Goal: Information Seeking & Learning: Learn about a topic

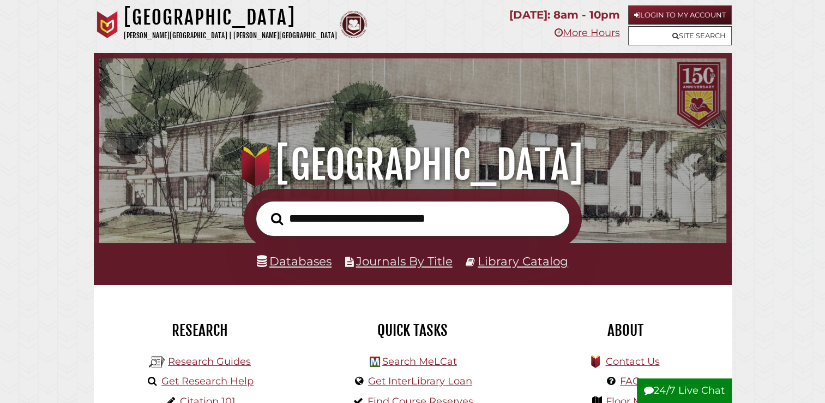
scroll to position [207, 622]
click at [324, 211] on input "text" at bounding box center [413, 218] width 314 height 35
type input "**********"
click at [266, 209] on button "Search" at bounding box center [277, 218] width 23 height 19
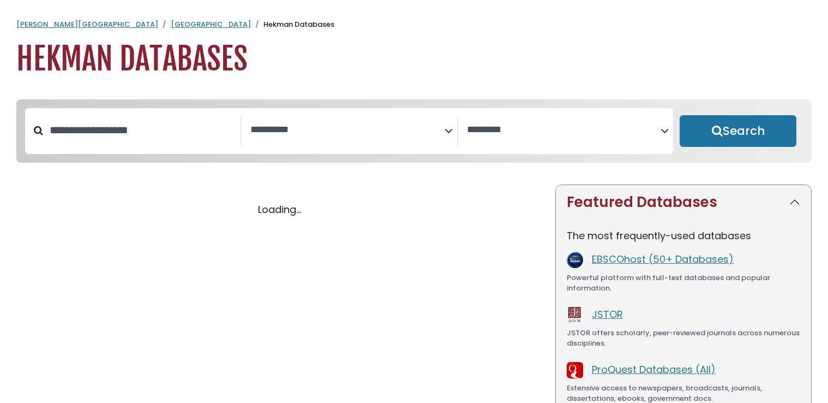
select select "Database Subject Filter"
select select "Database Vendors Filter"
select select "Database Subject Filter"
select select "Database Vendors Filter"
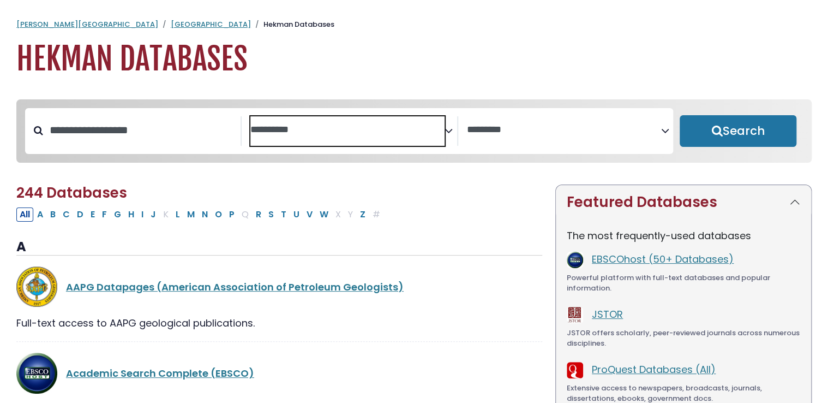
click at [303, 134] on textarea "Search" at bounding box center [347, 129] width 194 height 11
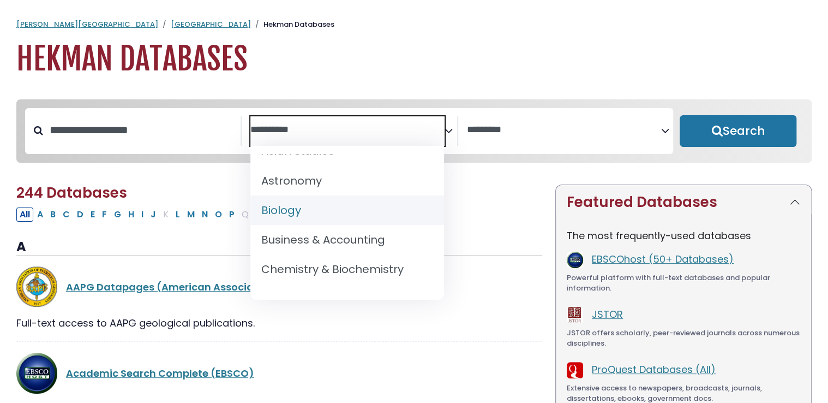
scroll to position [102, 0]
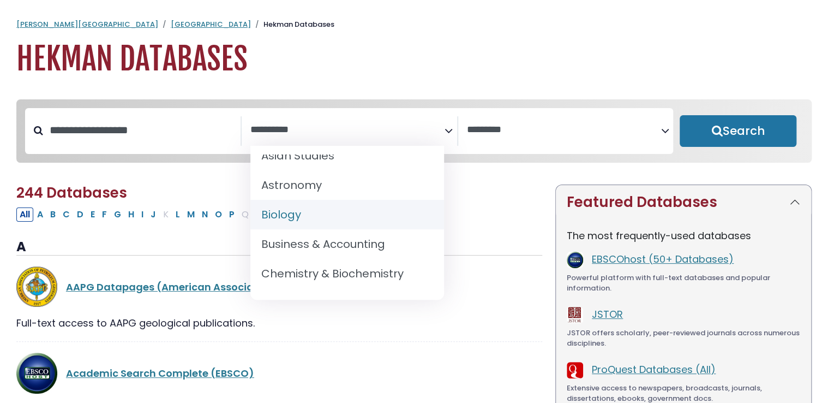
select select "*****"
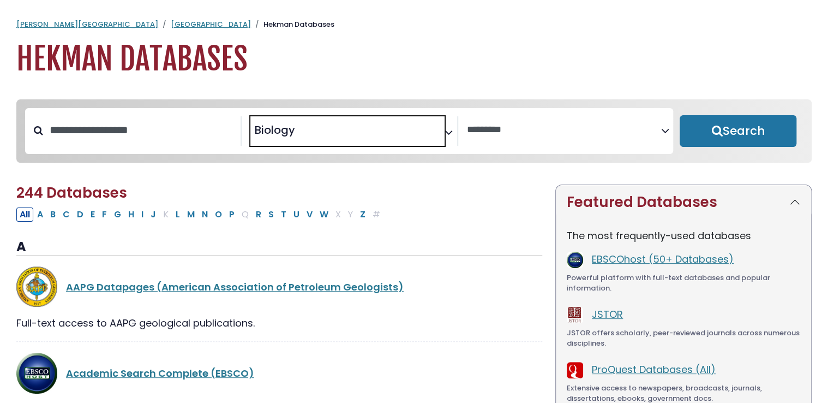
click at [313, 119] on span "× Biology" at bounding box center [347, 130] width 194 height 29
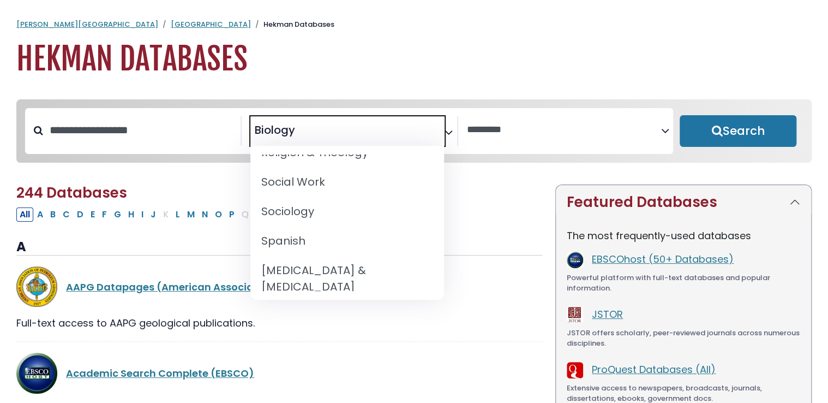
scroll to position [1117, 0]
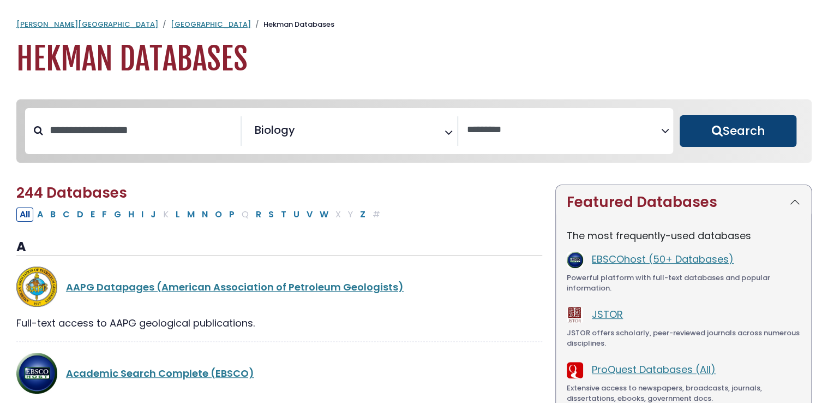
click at [723, 139] on button "Search" at bounding box center [738, 131] width 117 height 32
select select "Database Vendors Filter"
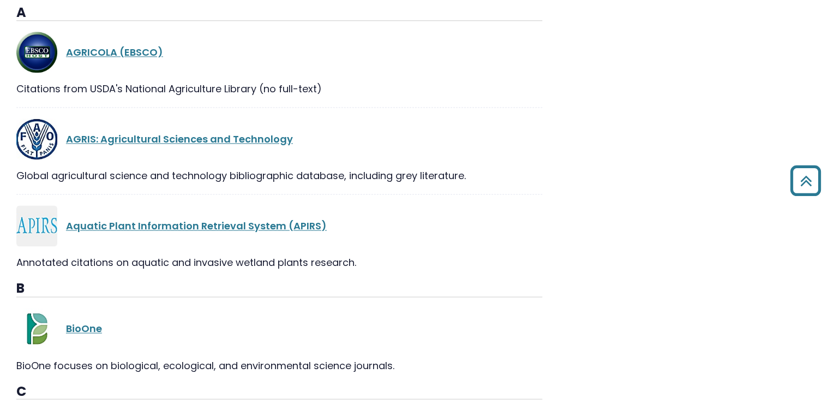
scroll to position [983, 0]
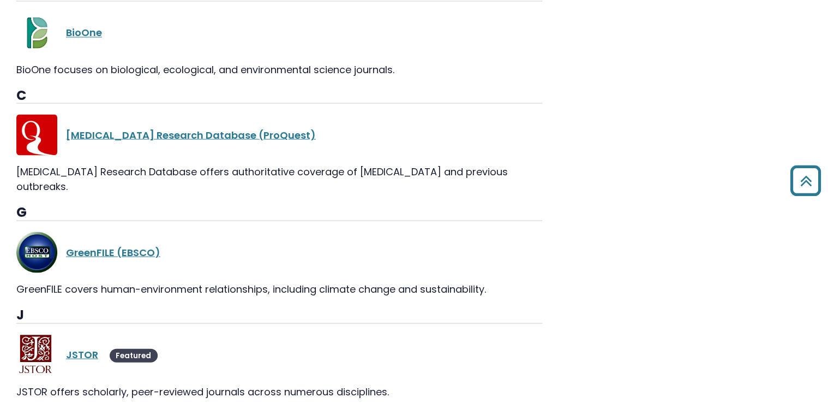
click at [229, 180] on div "[MEDICAL_DATA] Research Database (ProQuest) [MEDICAL_DATA] Research Database of…" at bounding box center [279, 159] width 526 height 90
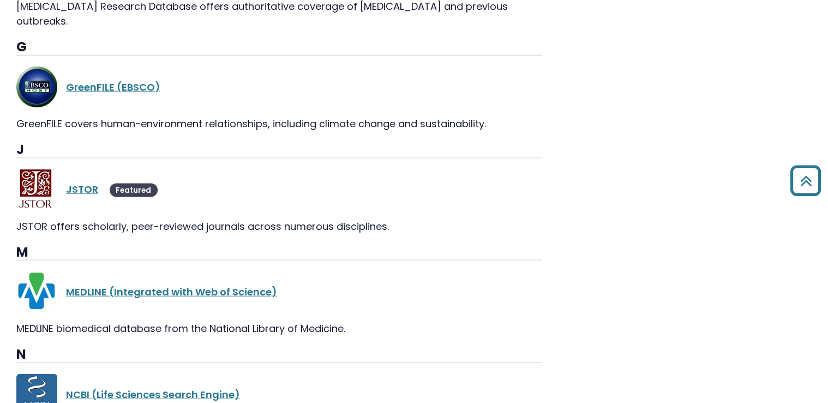
scroll to position [1152, 0]
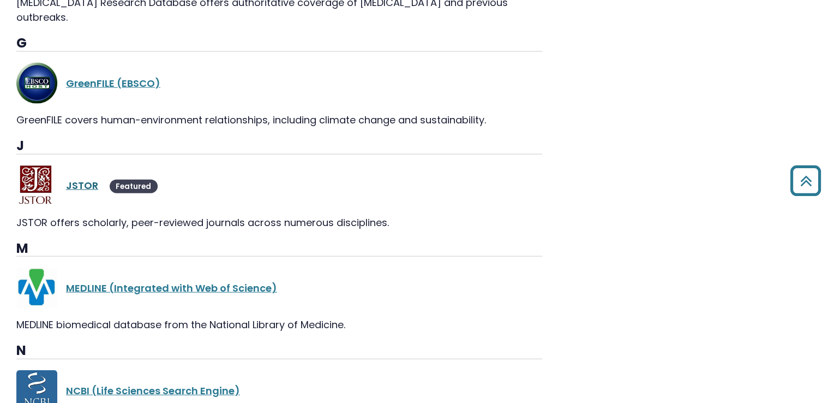
click at [83, 178] on link "JSTOR" at bounding box center [82, 185] width 32 height 14
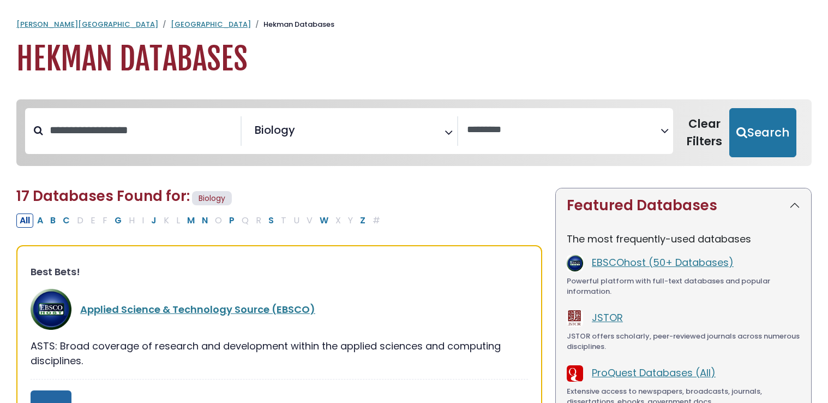
select select "Database Vendors Filter"
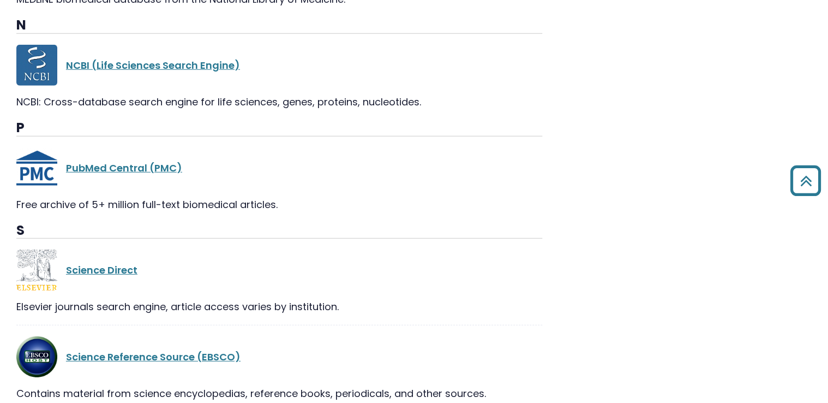
scroll to position [1606, 0]
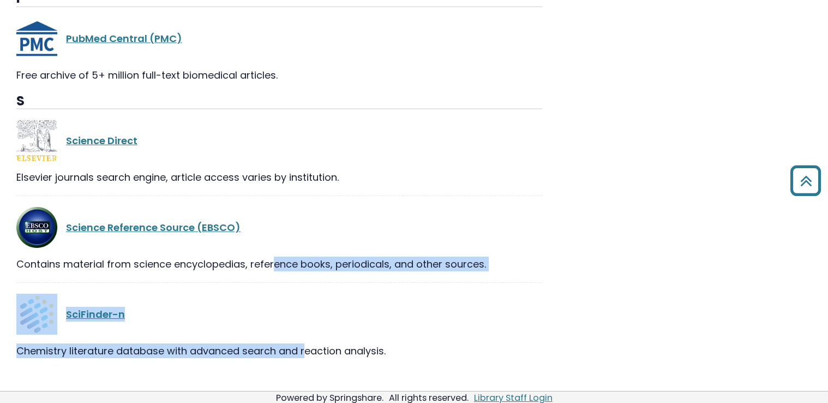
drag, startPoint x: 171, startPoint y: 257, endPoint x: 192, endPoint y: 353, distance: 97.8
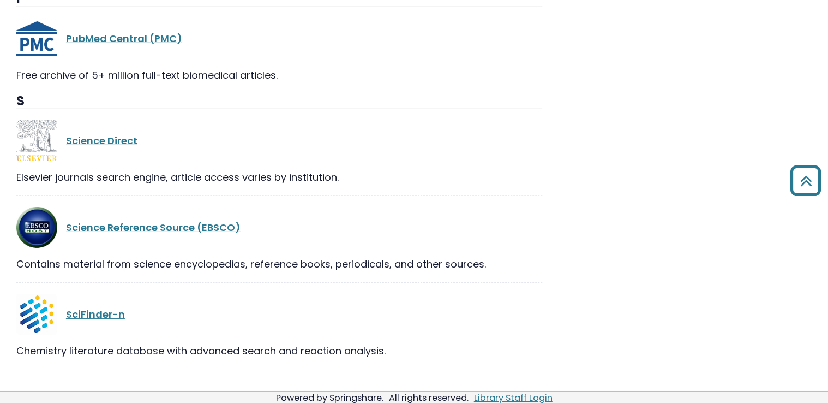
click at [199, 170] on div "Elsevier journals search engine, article access varies by institution." at bounding box center [279, 177] width 526 height 15
